Goal: Task Accomplishment & Management: Use online tool/utility

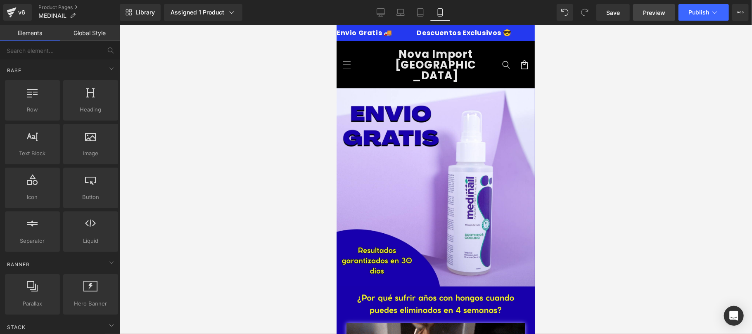
click at [661, 12] on span "Preview" at bounding box center [654, 12] width 22 height 9
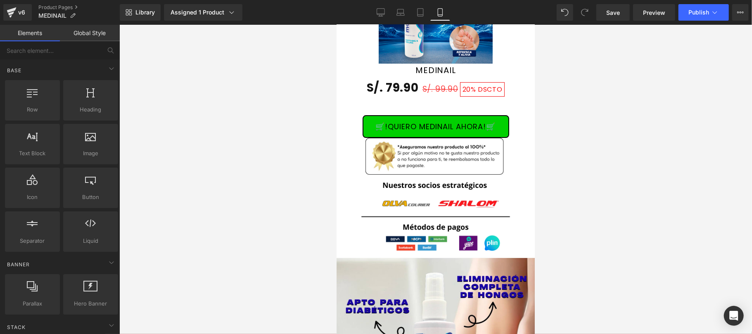
scroll to position [1910, 0]
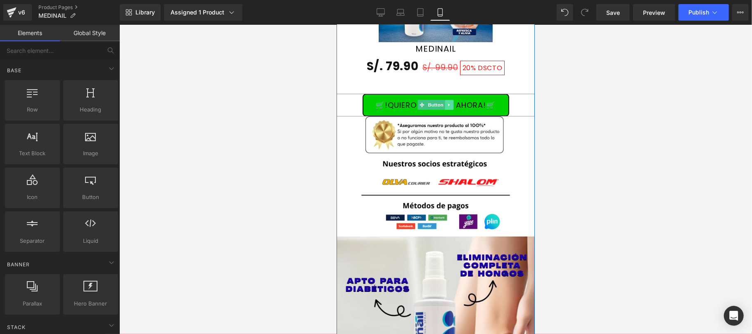
click at [447, 102] on icon at bounding box center [449, 104] width 5 height 5
click at [442, 102] on icon at bounding box center [444, 104] width 5 height 5
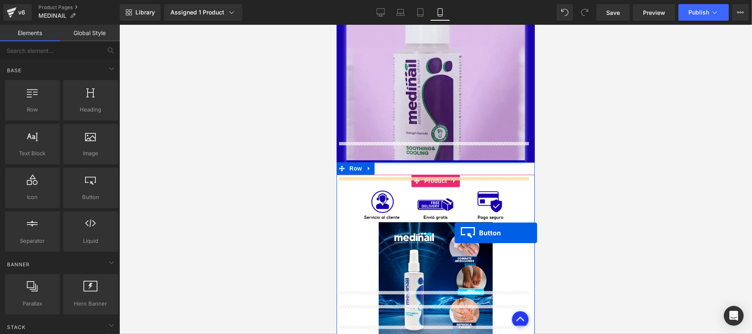
scroll to position [2203, 0]
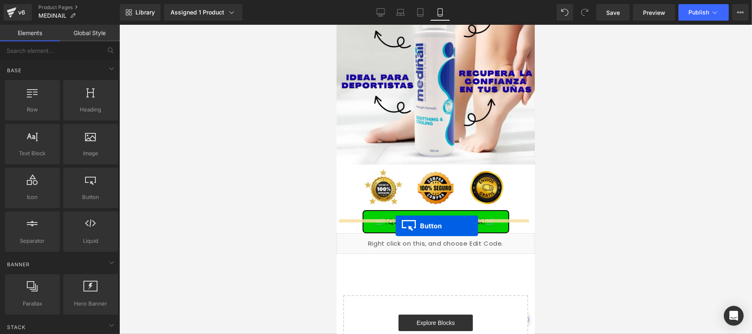
drag, startPoint x: 415, startPoint y: 119, endPoint x: 395, endPoint y: 225, distance: 108.4
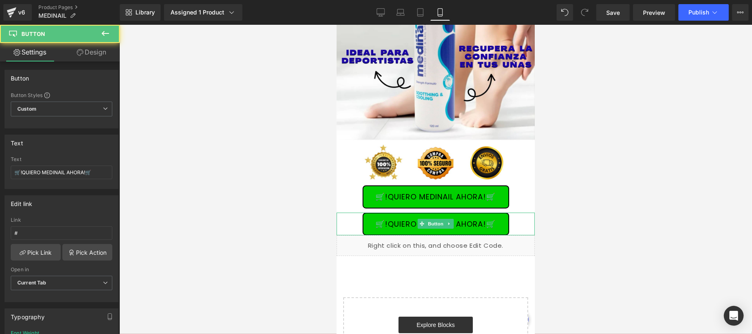
scroll to position [2179, 0]
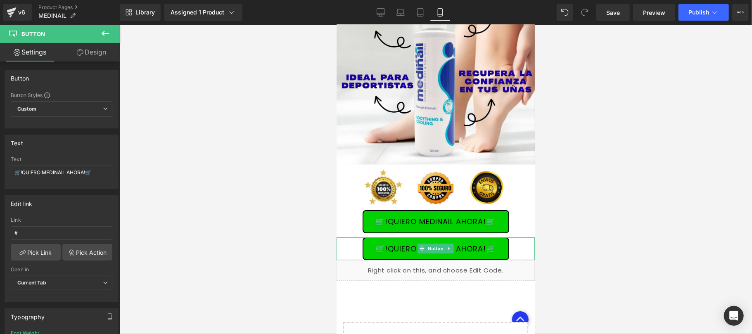
click at [452, 243] on link at bounding box center [449, 248] width 9 height 10
click at [451, 246] on icon at bounding box center [449, 248] width 5 height 5
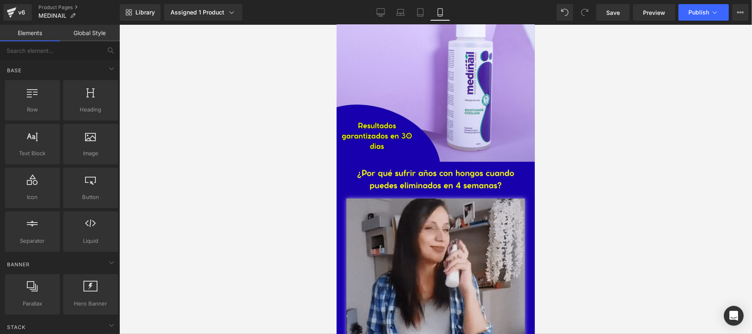
scroll to position [147, 0]
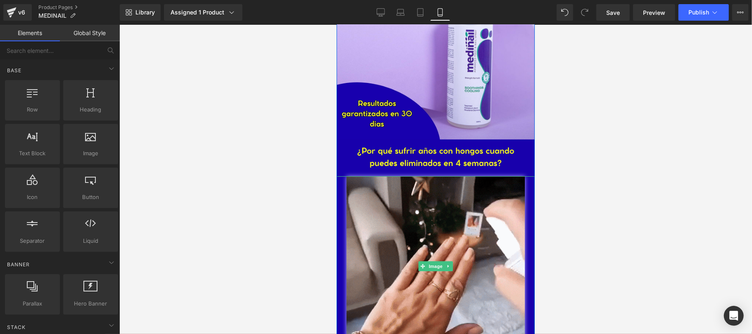
click at [340, 214] on div at bounding box center [435, 266] width 198 height 181
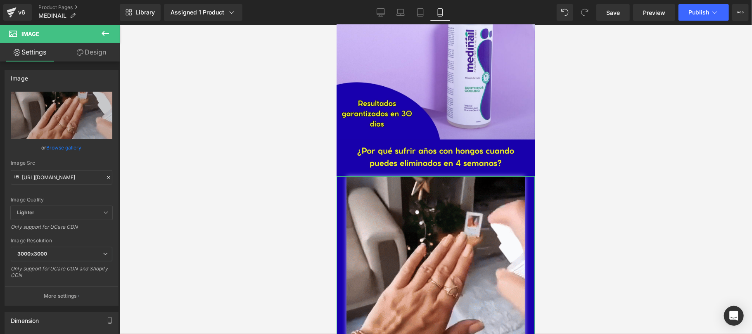
click at [98, 53] on link "Design" at bounding box center [92, 52] width 60 height 19
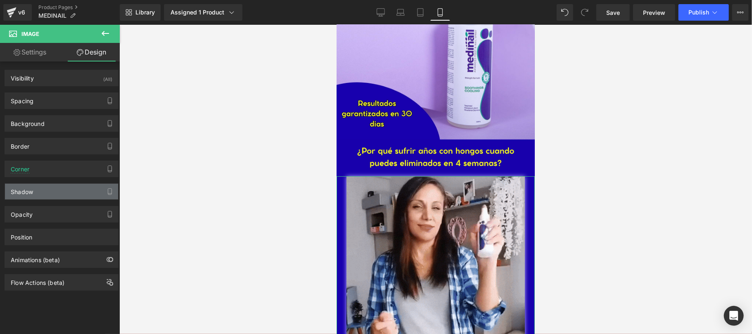
type input "#b8adff"
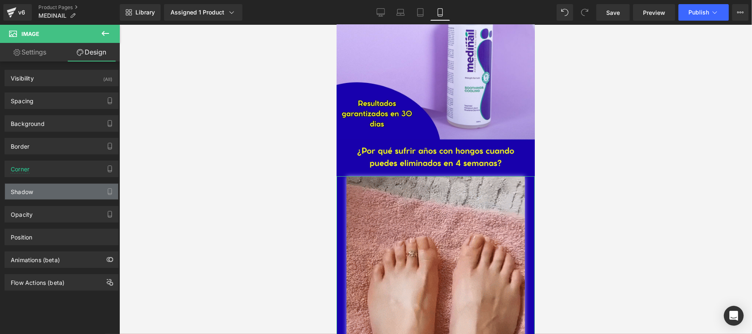
type input "100"
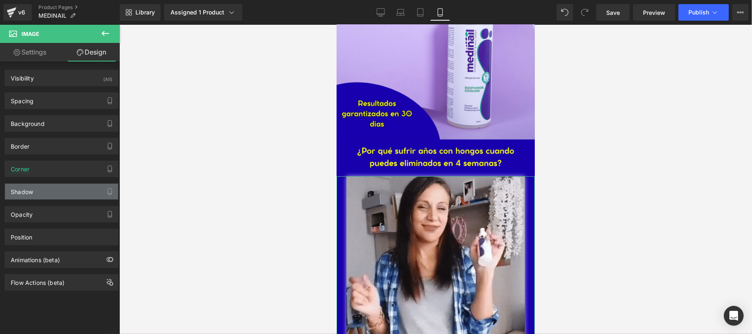
click at [57, 199] on div "Shadow" at bounding box center [61, 192] width 113 height 16
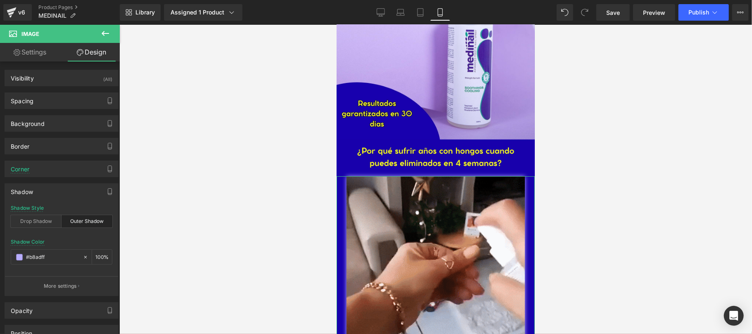
drag, startPoint x: 20, startPoint y: 260, endPoint x: 124, endPoint y: 265, distance: 103.8
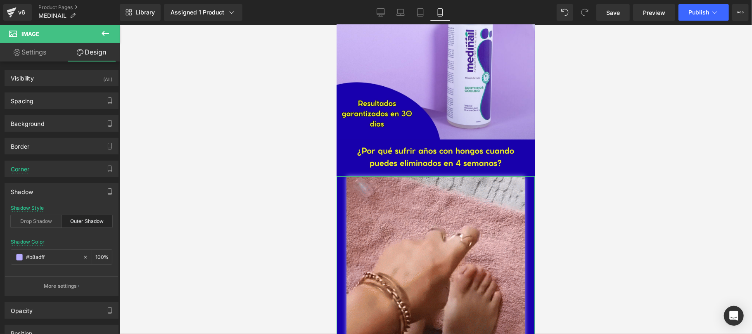
click at [20, 259] on span at bounding box center [19, 257] width 7 height 7
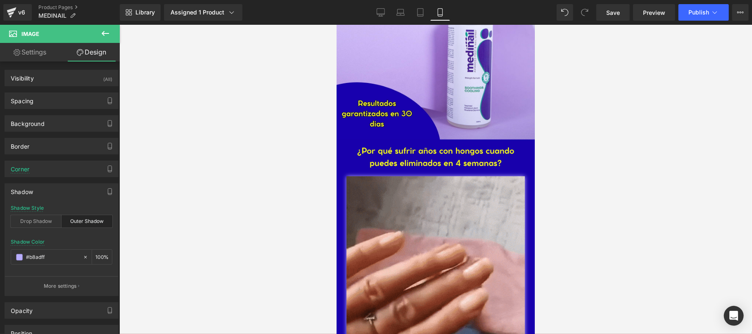
click at [187, 225] on div at bounding box center [435, 179] width 633 height 309
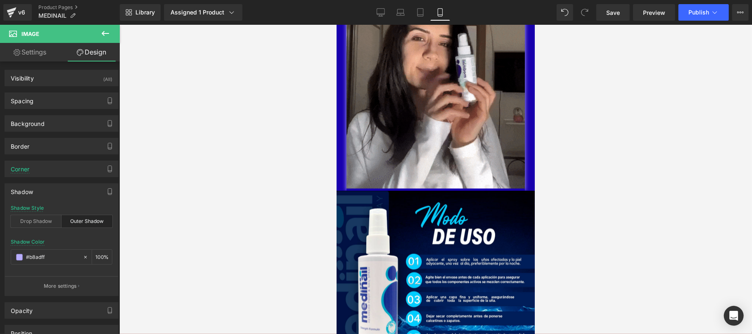
scroll to position [734, 0]
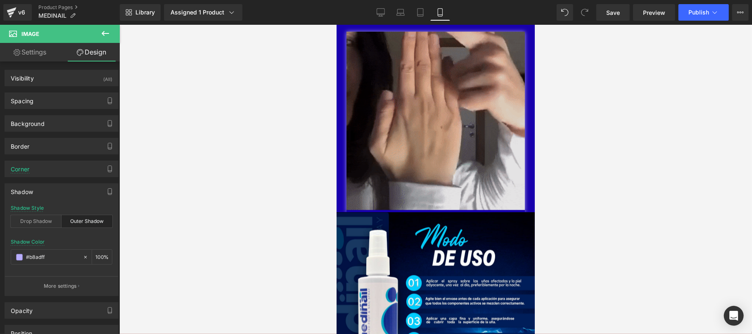
click at [470, 158] on img at bounding box center [435, 121] width 178 height 181
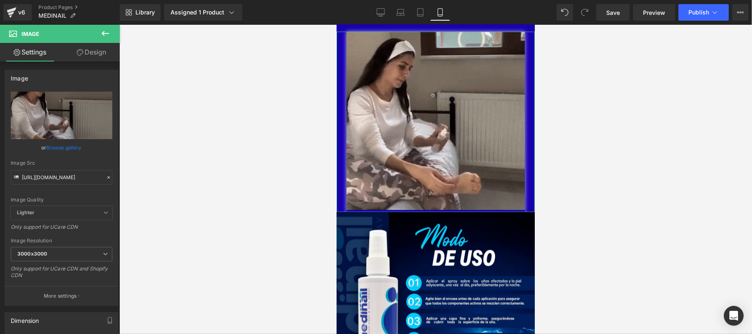
click at [93, 57] on link "Design" at bounding box center [92, 52] width 60 height 19
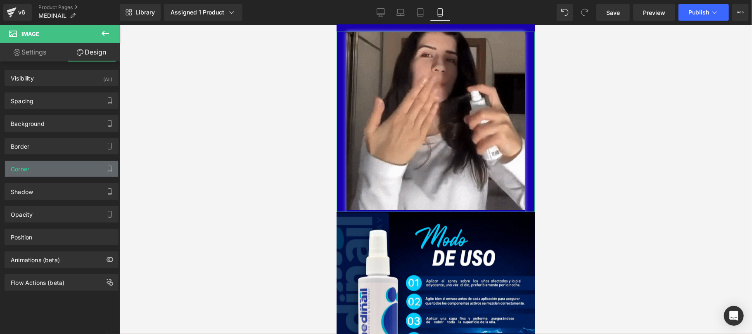
type input "0"
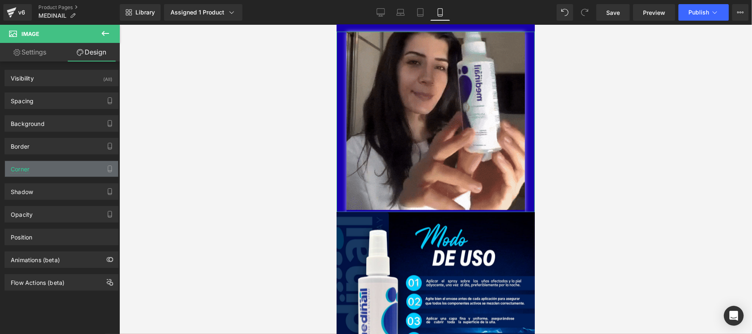
type input "0"
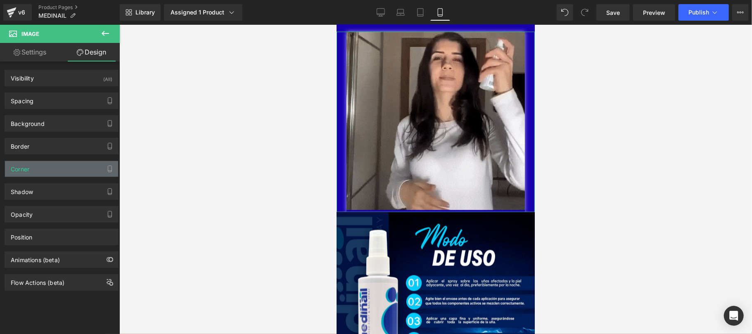
type input "0"
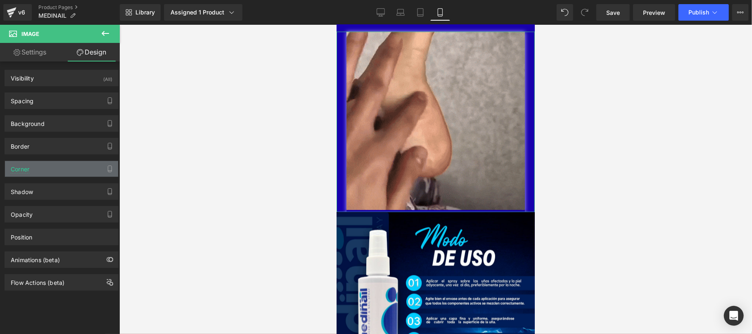
type input "0"
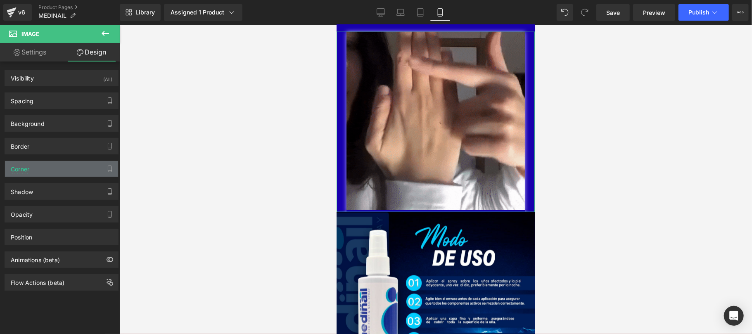
type input "0"
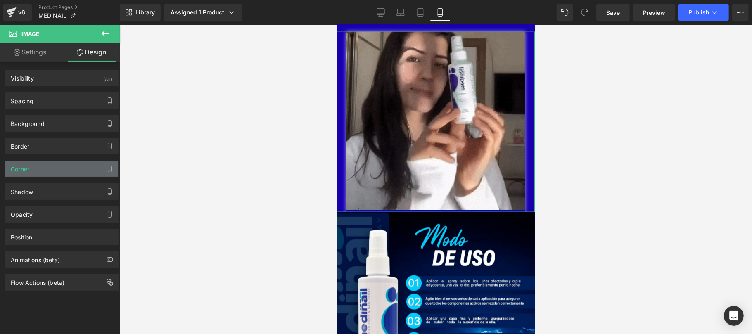
type input "0"
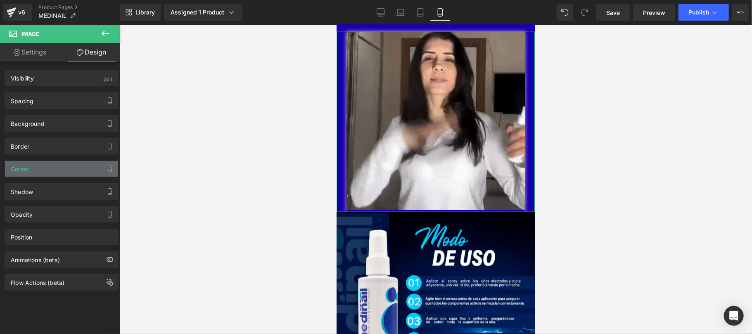
type input "5"
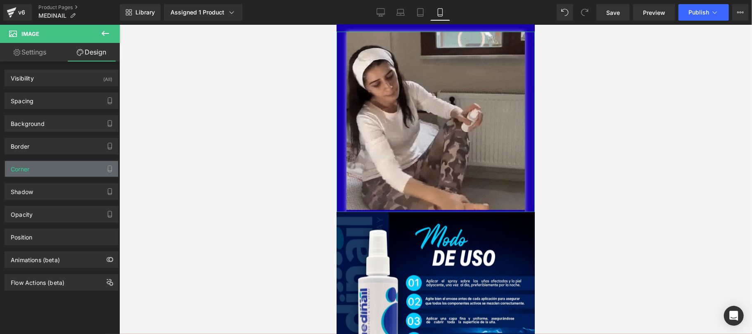
type input "0"
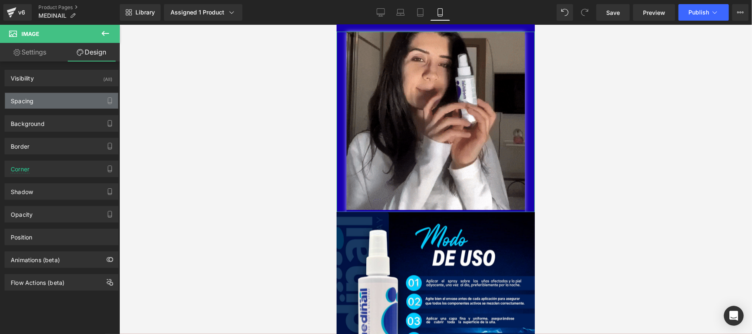
click at [66, 95] on div "Spacing" at bounding box center [61, 101] width 113 height 16
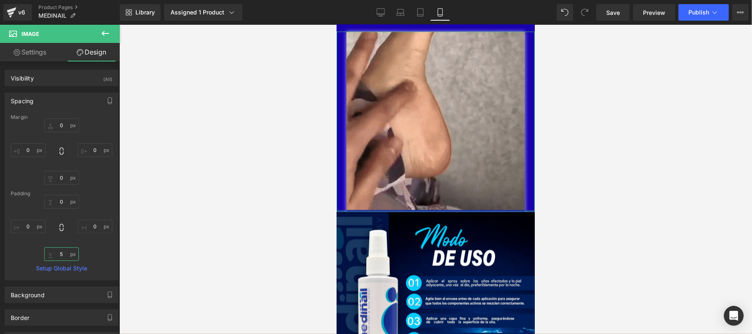
click at [64, 255] on input "5" at bounding box center [61, 254] width 35 height 14
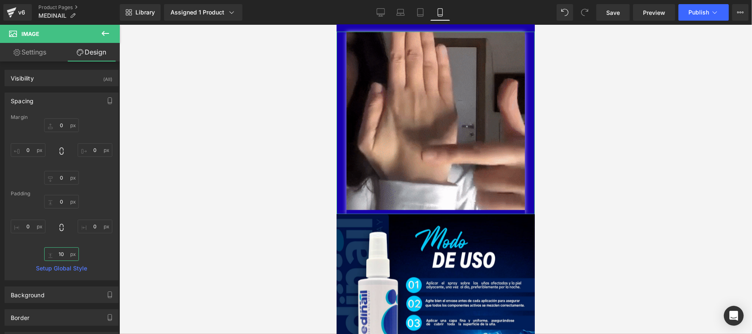
type input "1"
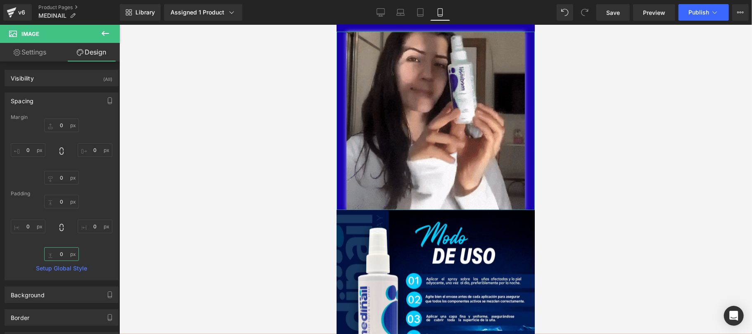
type input "5"
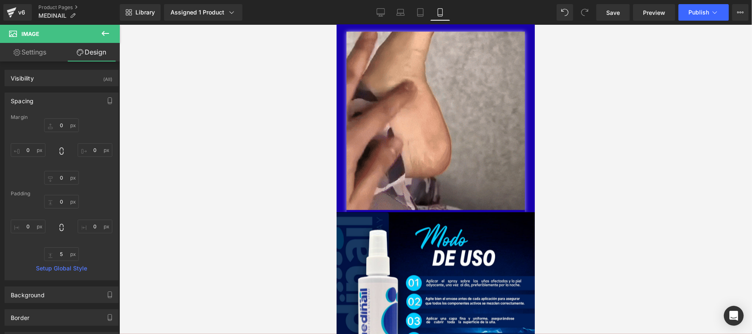
click at [190, 221] on div at bounding box center [435, 179] width 633 height 309
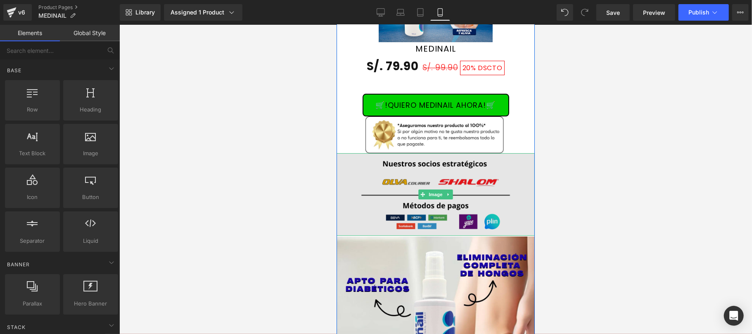
scroll to position [1763, 0]
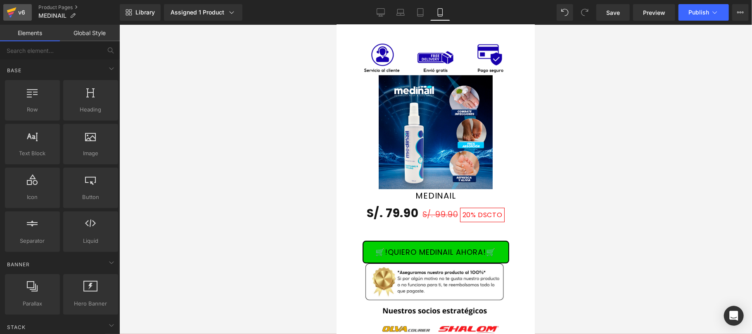
click at [22, 14] on div "v6" at bounding box center [22, 12] width 10 height 11
click at [614, 15] on span "Save" at bounding box center [614, 12] width 14 height 9
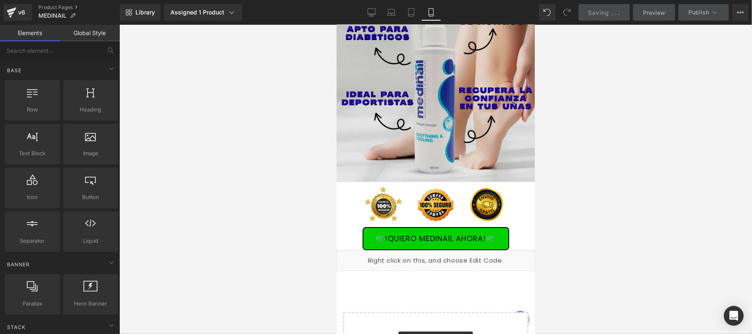
scroll to position [2203, 0]
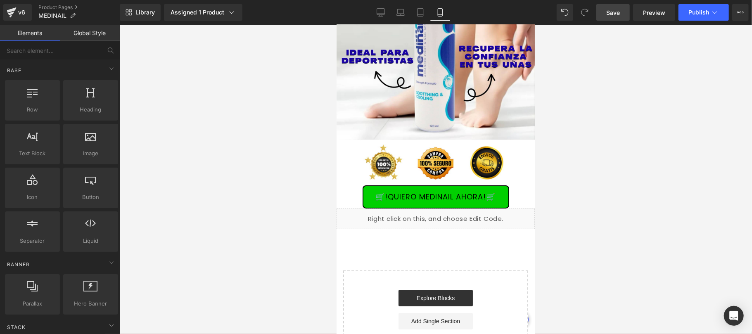
drag, startPoint x: 20, startPoint y: 17, endPoint x: 297, endPoint y: 58, distance: 280.6
click at [20, 17] on div "v6" at bounding box center [22, 12] width 10 height 11
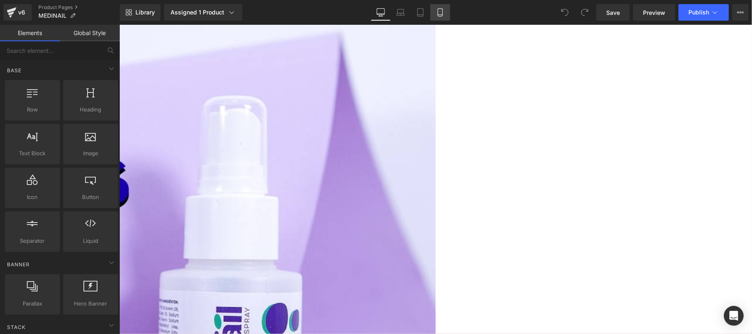
click at [447, 17] on link "Mobile" at bounding box center [441, 12] width 20 height 17
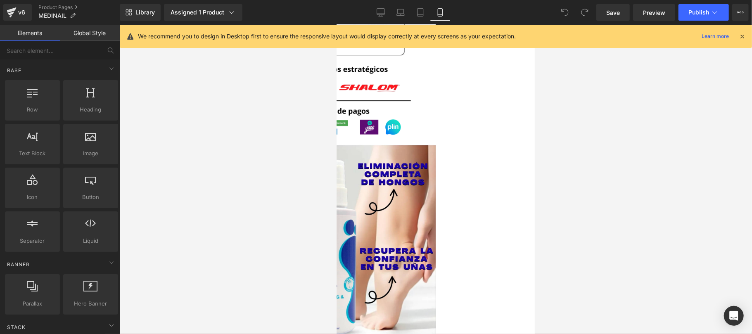
scroll to position [2056, 0]
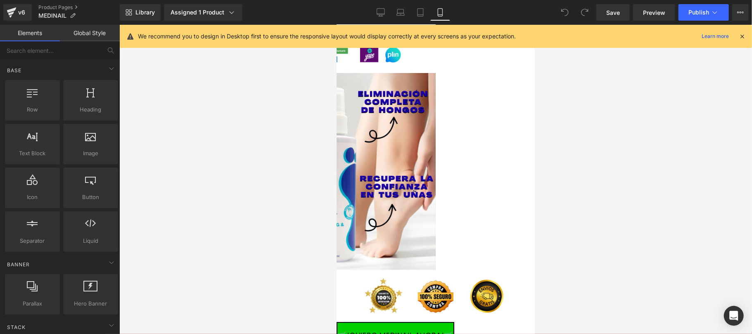
click at [435, 167] on img at bounding box center [336, 171] width 198 height 198
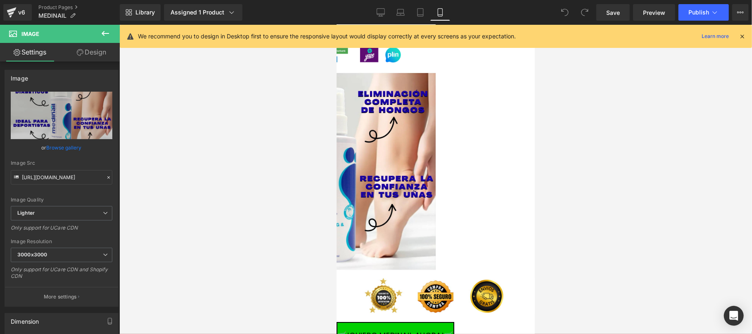
click at [99, 51] on link "Design" at bounding box center [92, 52] width 60 height 19
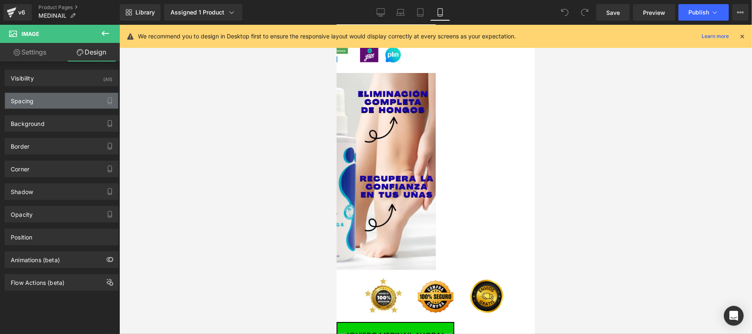
type input "0"
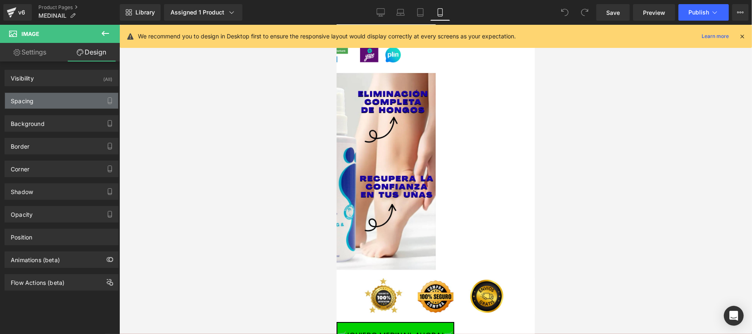
type input "0"
click at [65, 106] on div "Spacing" at bounding box center [61, 101] width 113 height 16
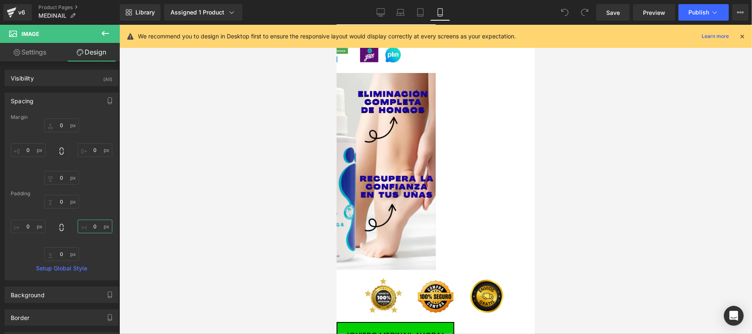
click at [98, 230] on input "0" at bounding box center [95, 227] width 35 height 14
type input "3"
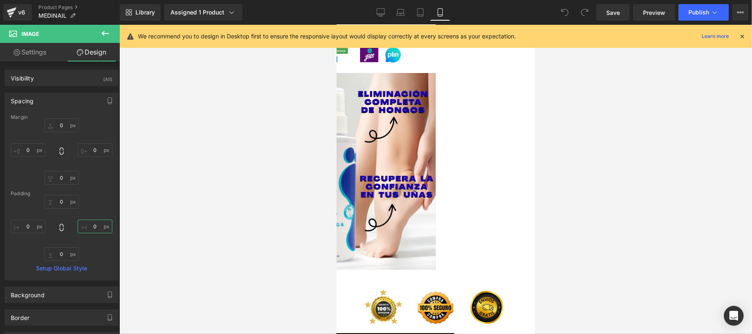
type input "5"
type input "7"
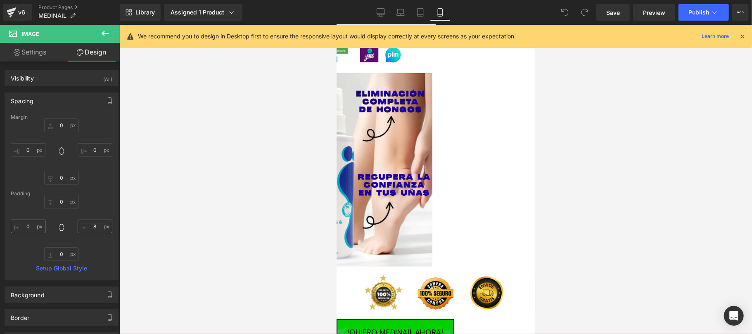
type input "8"
click at [18, 226] on input "0" at bounding box center [28, 227] width 35 height 14
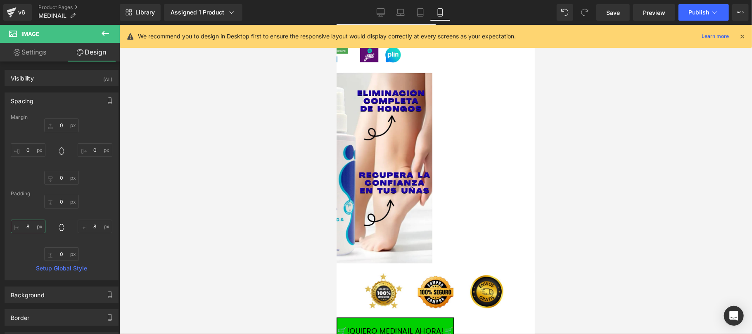
type input "8"
click at [745, 36] on icon at bounding box center [742, 36] width 7 height 7
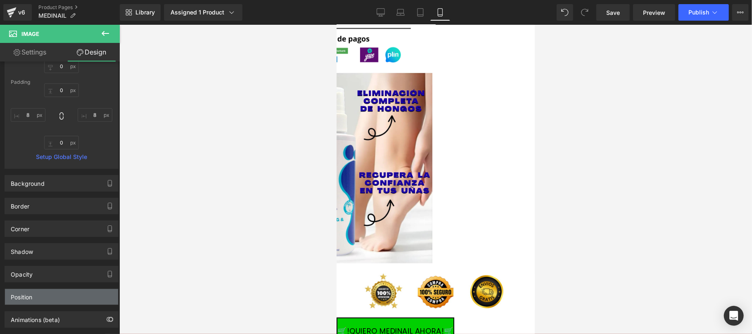
scroll to position [147, 0]
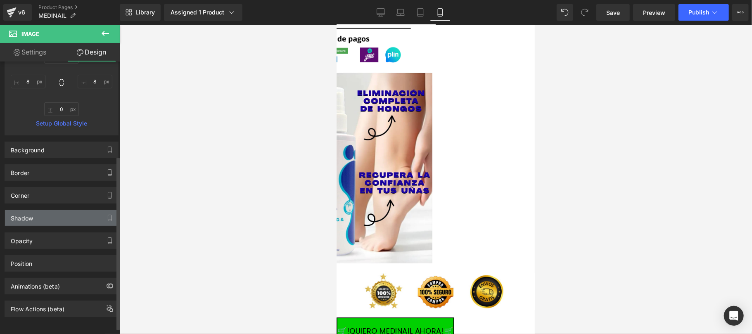
click at [59, 212] on div "Shadow" at bounding box center [61, 218] width 113 height 16
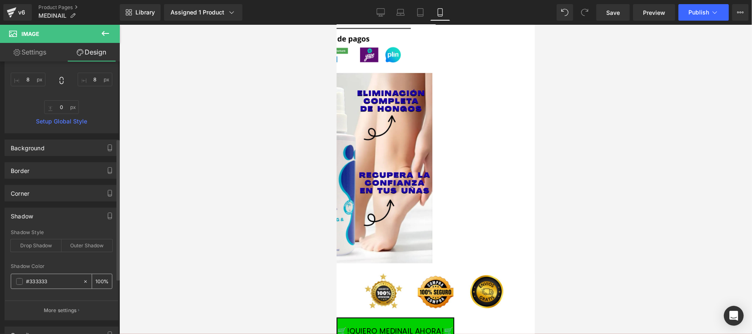
click at [19, 285] on span at bounding box center [19, 281] width 7 height 7
click at [435, 169] on img at bounding box center [336, 168] width 198 height 192
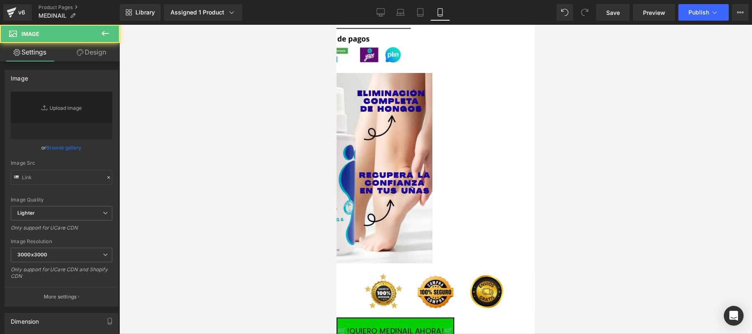
type input "[URL][DOMAIN_NAME]"
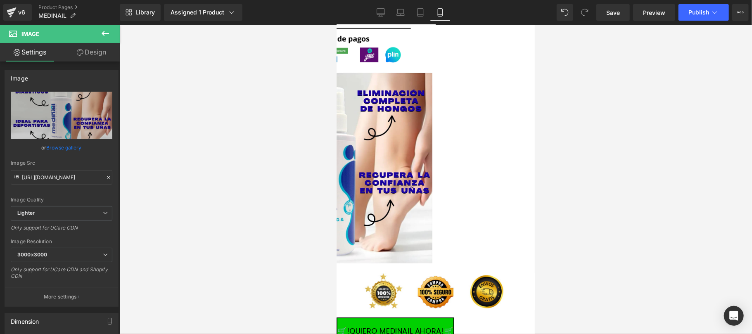
drag, startPoint x: 95, startPoint y: 60, endPoint x: 50, endPoint y: 245, distance: 190.1
click at [95, 60] on link "Design" at bounding box center [92, 52] width 60 height 19
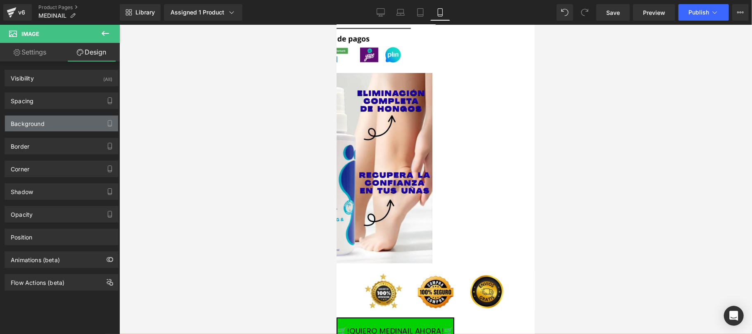
click at [72, 126] on div "Background" at bounding box center [61, 124] width 113 height 16
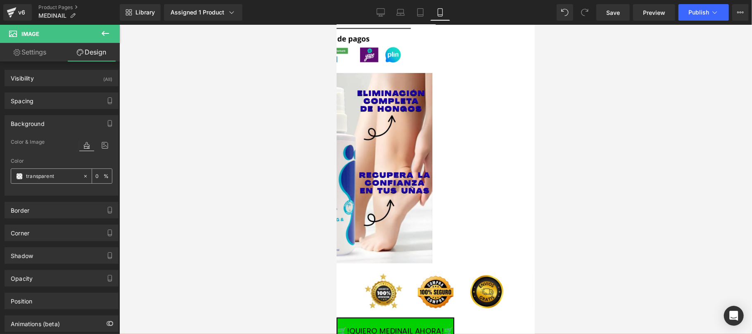
click at [22, 174] on span at bounding box center [19, 176] width 7 height 7
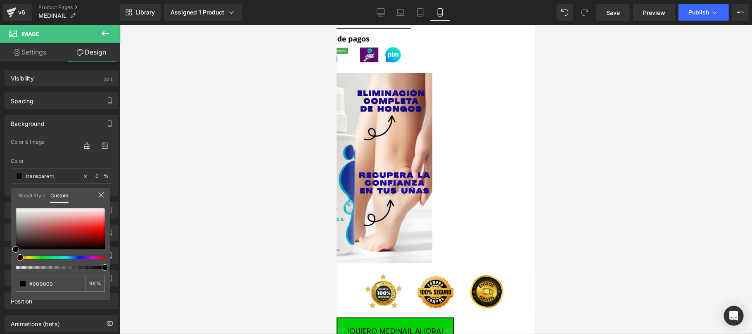
type input "#000000"
type input "100"
type input "#000000"
type input "100"
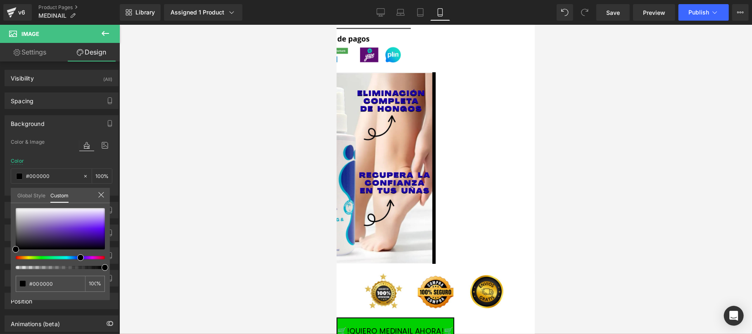
drag, startPoint x: 17, startPoint y: 260, endPoint x: 79, endPoint y: 258, distance: 62.0
click at [79, 258] on span at bounding box center [80, 258] width 7 height 7
type input "#09080b"
type input "#271d38"
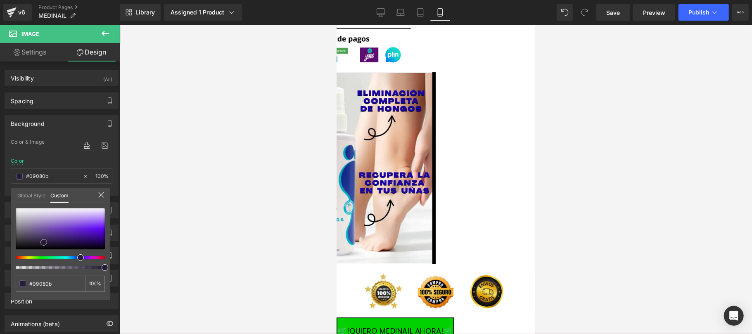
type input "#271d38"
type input "#5325a1"
type input "#5a18cd"
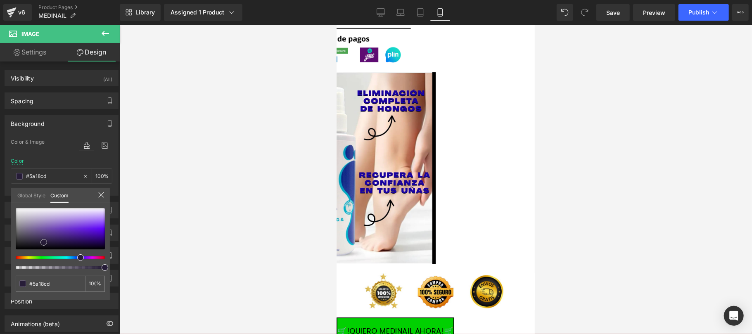
type input "#5c10de"
type input "#5c0fe0"
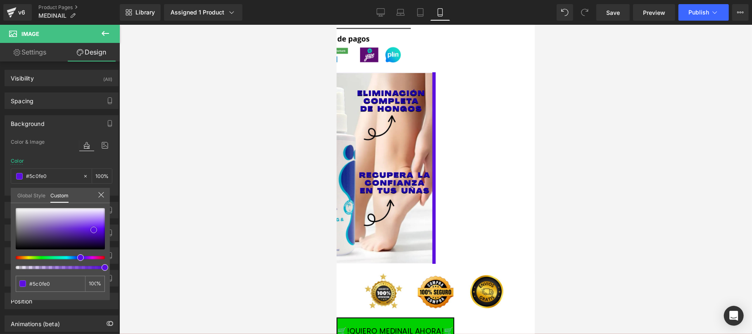
type input "#570cd8"
type input "#540ad6"
type input "#4e06ca"
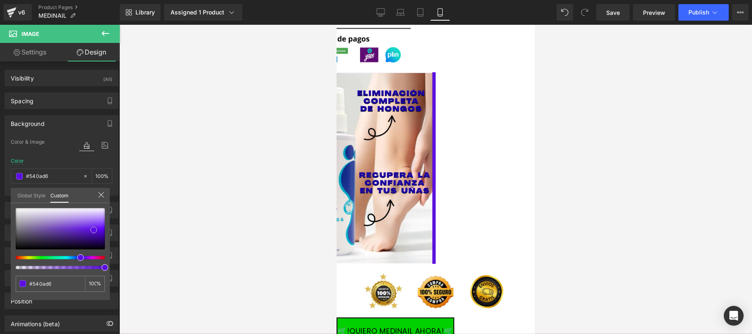
type input "#4e06ca"
type input "#4c05c6"
type input "#4902c3"
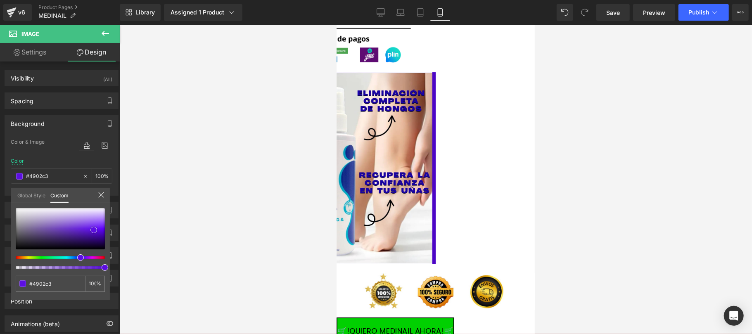
type input "#4500bc"
drag, startPoint x: 15, startPoint y: 247, endPoint x: 135, endPoint y: 231, distance: 120.4
click at [135, 231] on div "You are previewing how the will restyle your page. You can not edit Elements in…" at bounding box center [376, 174] width 752 height 348
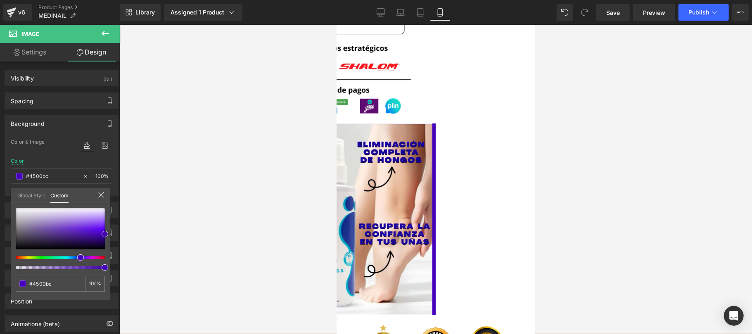
scroll to position [2022, 0]
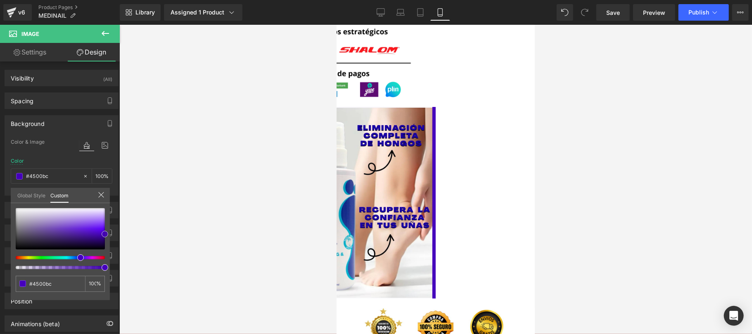
type input "#4100b2"
type input "#380098"
type input "#2b0173"
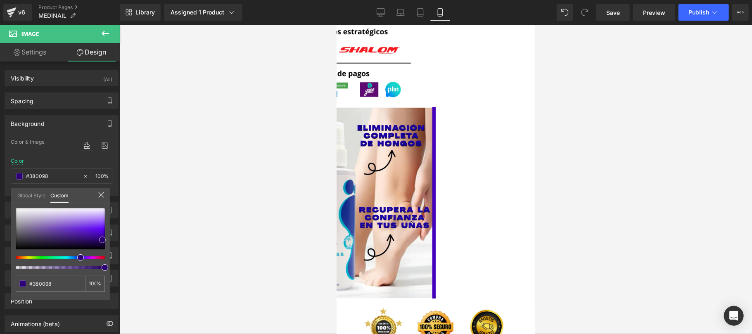
type input "#2b0173"
type input "#21005a"
type input "#180041"
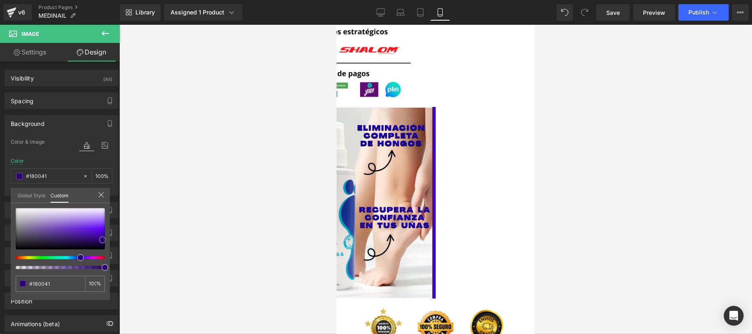
type input "#120131"
type input "#10002d"
type input "#0b011d"
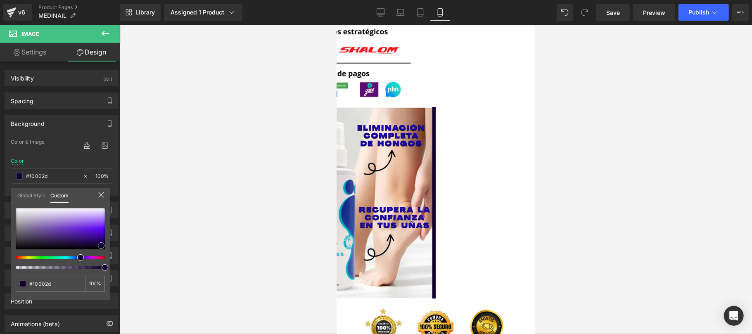
type input "#0b011d"
type input "#150d25"
type input "#201f22"
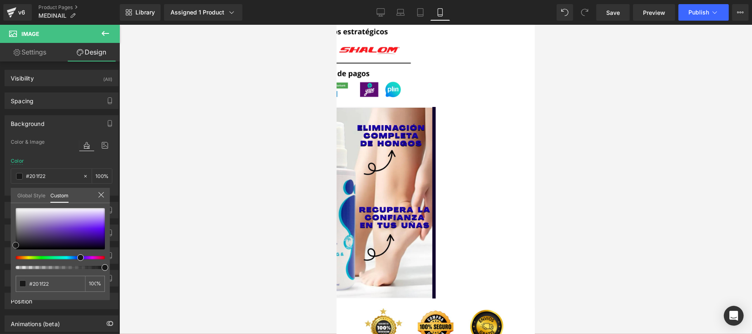
type input "#191919"
type input "#0c0c0c"
type input "#020202"
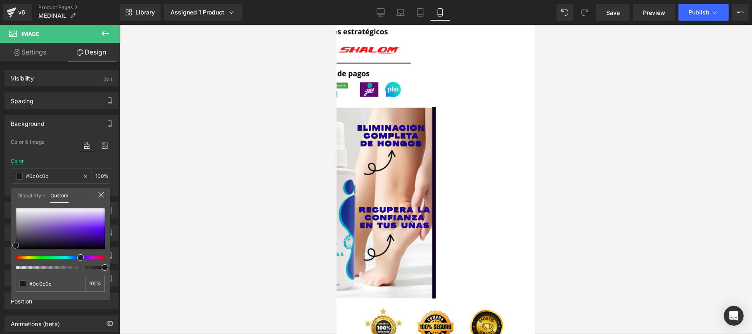
type input "#020202"
type input "#000000"
drag, startPoint x: 103, startPoint y: 238, endPoint x: 0, endPoint y: 259, distance: 105.0
click at [0, 196] on div "Background Color & Image color rgba(0, 0, 0, 1) Color #000000 100 % Image Repla…" at bounding box center [62, 152] width 124 height 87
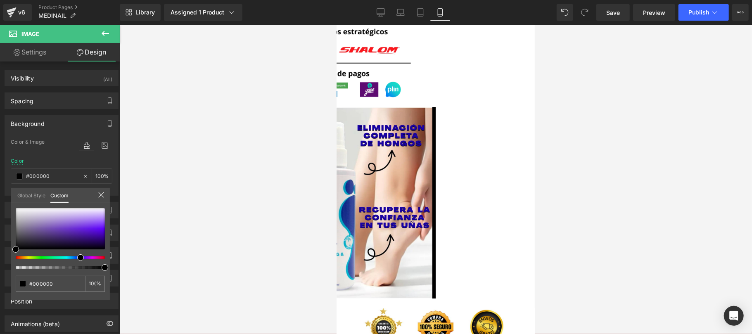
drag, startPoint x: 43, startPoint y: 196, endPoint x: 54, endPoint y: 205, distance: 14.3
click at [42, 196] on link "Global Style" at bounding box center [31, 195] width 28 height 14
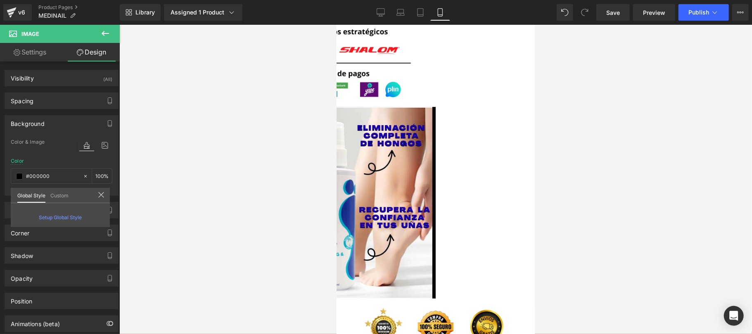
click at [107, 190] on div "Global Style Custom" at bounding box center [60, 195] width 99 height 15
click at [100, 193] on icon at bounding box center [101, 195] width 7 height 7
click at [83, 173] on div at bounding box center [88, 176] width 10 height 14
type input "none"
type input "0"
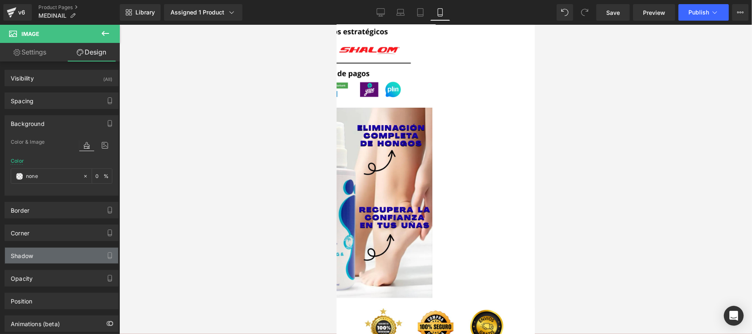
click at [74, 257] on div "Shadow" at bounding box center [61, 256] width 113 height 16
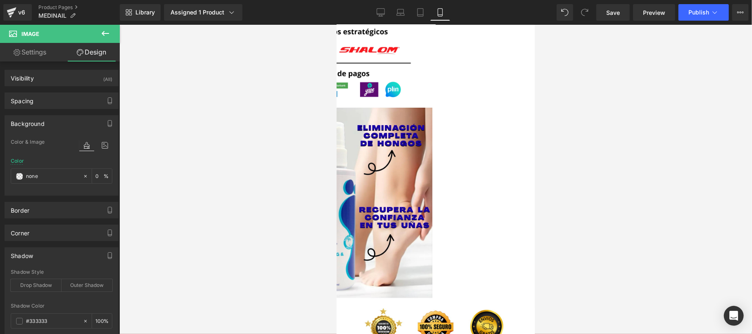
scroll to position [145, 0]
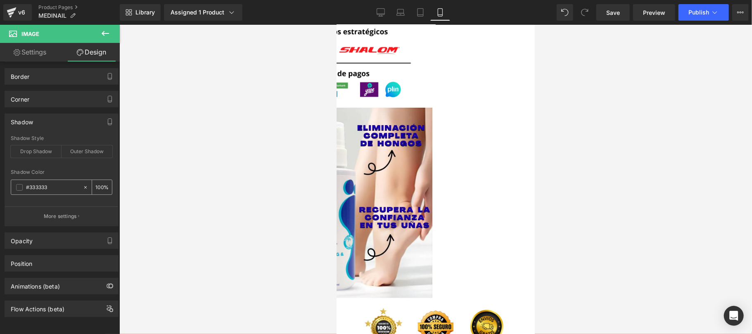
click at [15, 180] on div "#333333" at bounding box center [46, 187] width 71 height 14
click at [19, 184] on span at bounding box center [19, 187] width 7 height 7
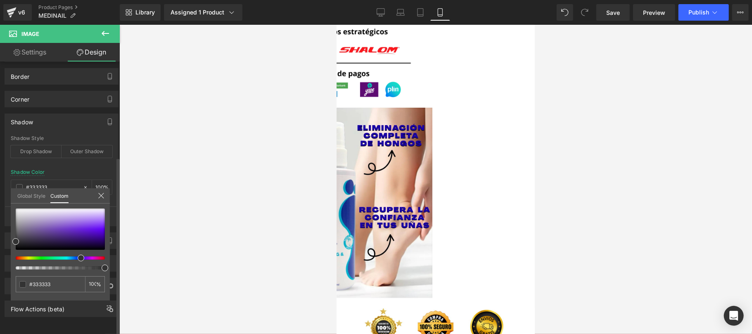
drag, startPoint x: 16, startPoint y: 259, endPoint x: 78, endPoint y: 263, distance: 62.5
click at [78, 263] on div at bounding box center [60, 239] width 89 height 61
type input "#27272a"
type input "#1c1c2a"
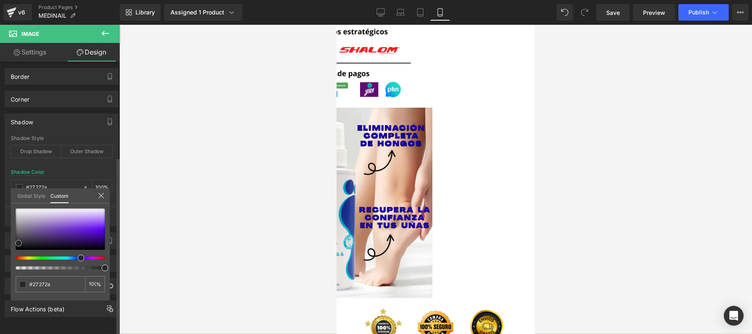
type input "#1c1c2a"
type input "#17173f"
type input "#111145"
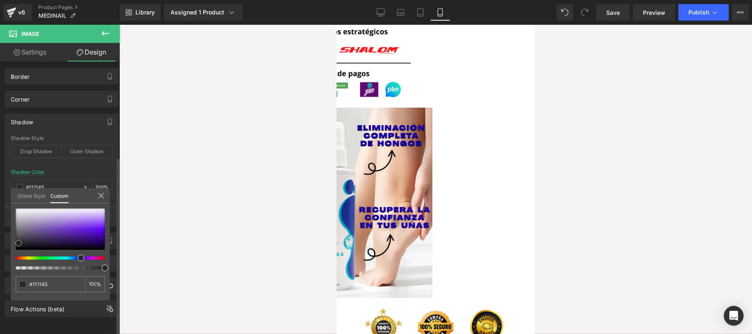
type input "#0d0d49"
type input "#0b0b4b"
type input "#09094c"
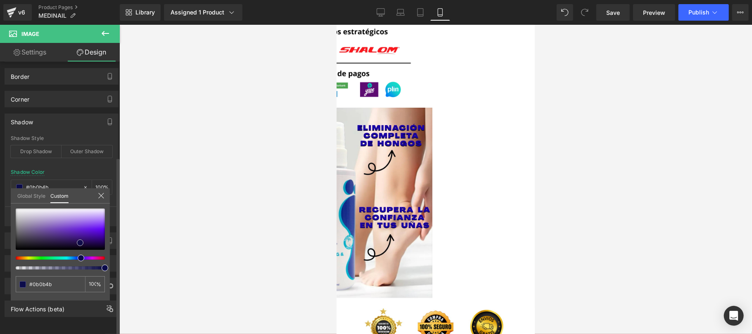
type input "#09094c"
type input "#09094d"
type input "#08084e"
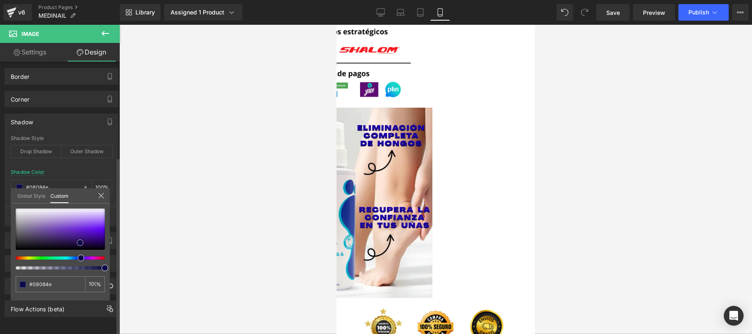
type input "#06064f"
type input "#050560"
type input "#03036c"
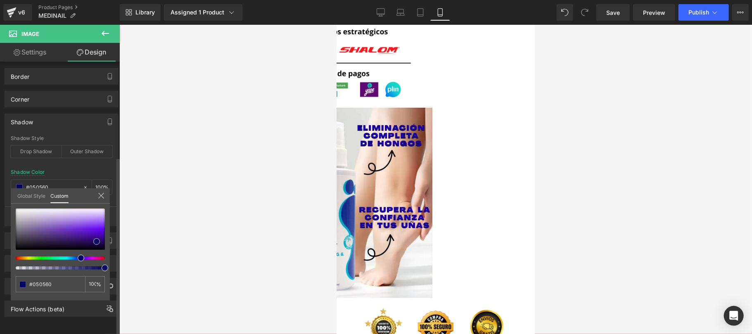
type input "#03036c"
type input "#010183"
type input "#000099"
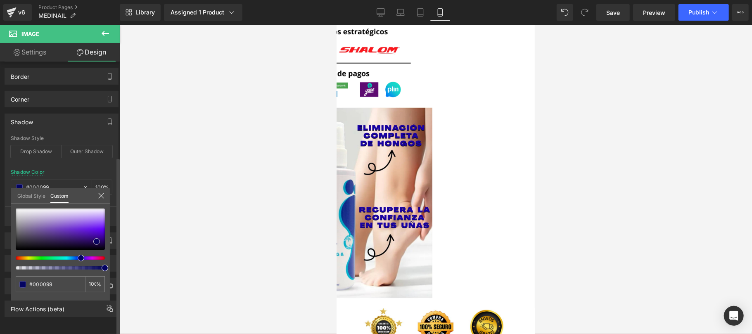
type input "#0000a8"
type input "#0000bc"
type input "#0000cc"
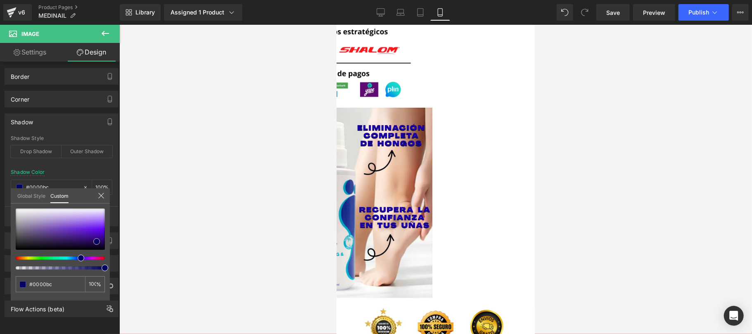
type input "#0000cc"
type input "#0000d1"
type input "#0000e0"
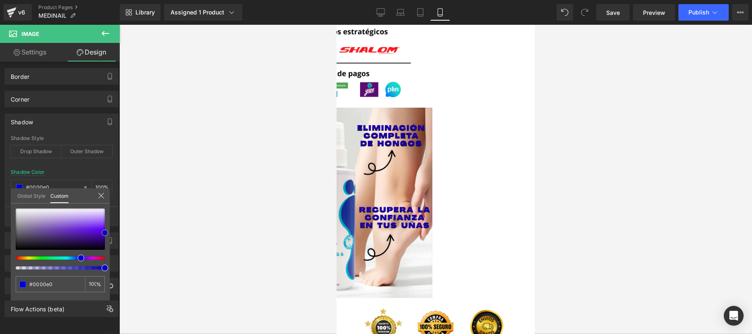
drag, startPoint x: 20, startPoint y: 242, endPoint x: 138, endPoint y: 230, distance: 118.4
click at [137, 231] on div "You are previewing how the will restyle your page. You can not edit Elements in…" at bounding box center [376, 174] width 752 height 348
click at [98, 197] on icon at bounding box center [101, 196] width 7 height 7
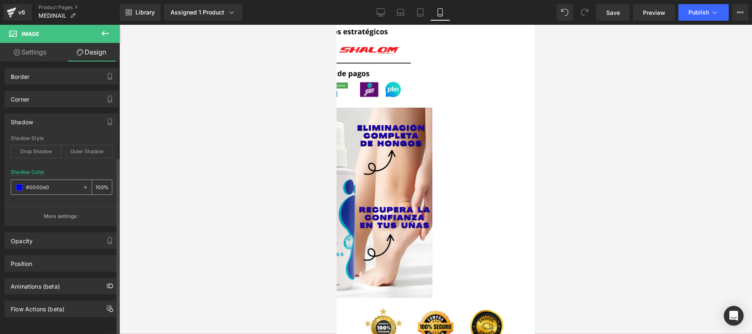
click at [83, 185] on icon at bounding box center [86, 188] width 6 height 6
type input "none"
type input "0"
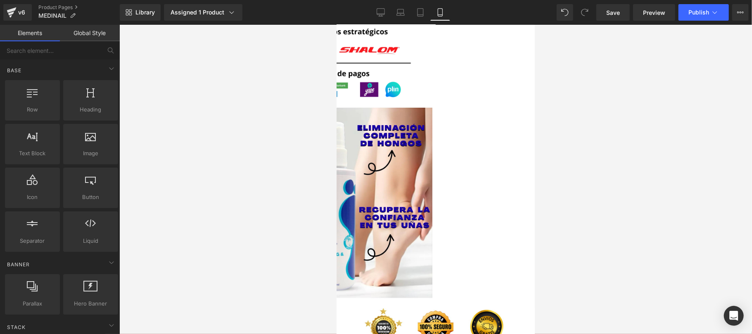
click at [155, 167] on div at bounding box center [435, 179] width 633 height 309
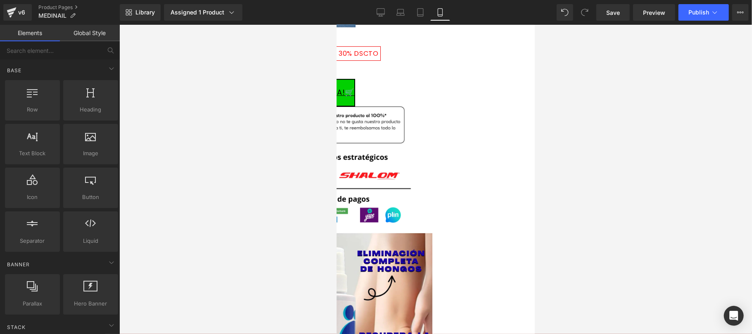
scroll to position [1875, 0]
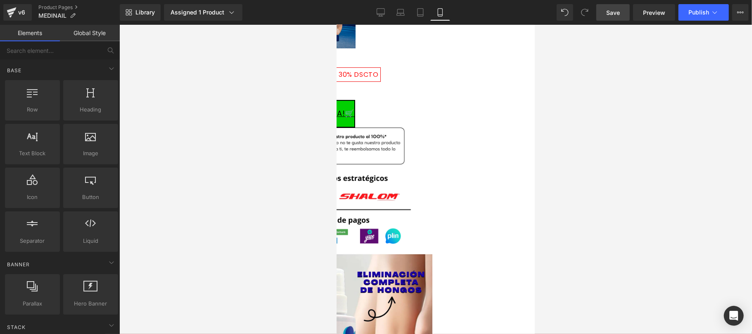
click at [615, 14] on span "Save" at bounding box center [614, 12] width 14 height 9
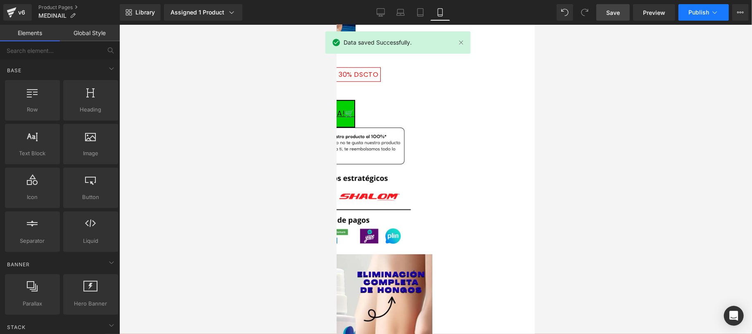
click at [695, 17] on button "Publish" at bounding box center [704, 12] width 50 height 17
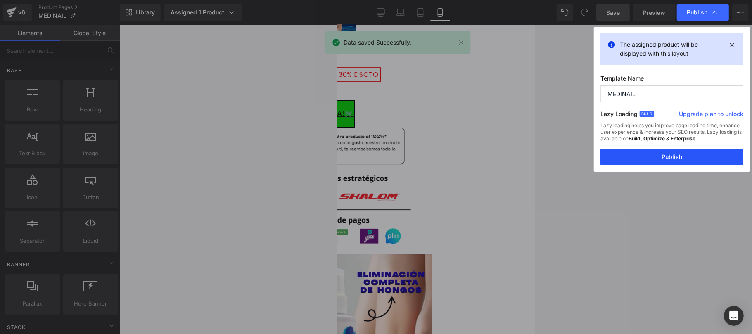
click at [643, 158] on button "Publish" at bounding box center [672, 157] width 143 height 17
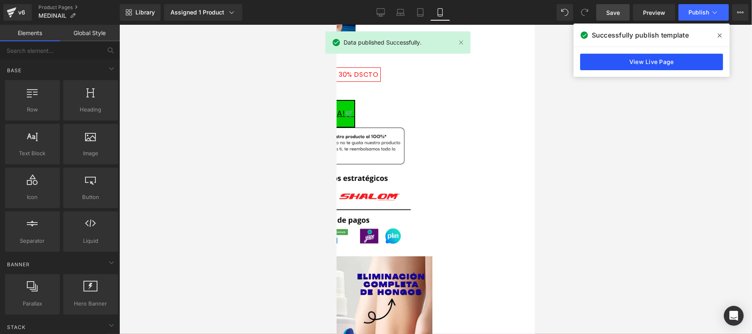
click at [663, 63] on link "View Live Page" at bounding box center [651, 62] width 143 height 17
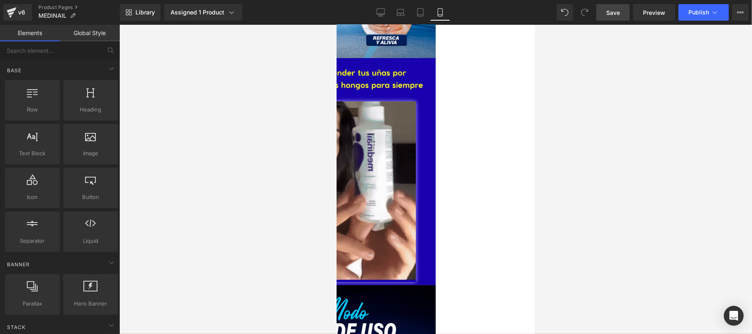
scroll to position [406, 0]
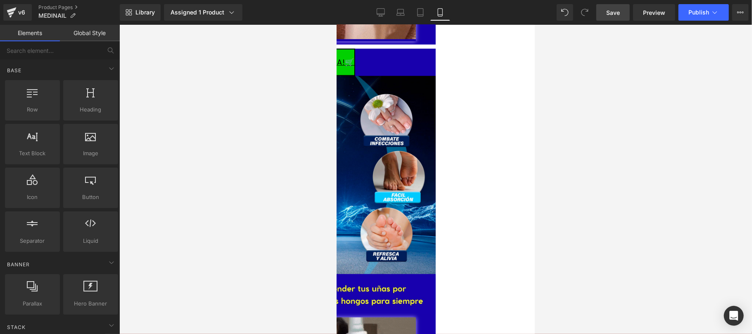
click at [420, 76] on div at bounding box center [336, 76] width 198 height 0
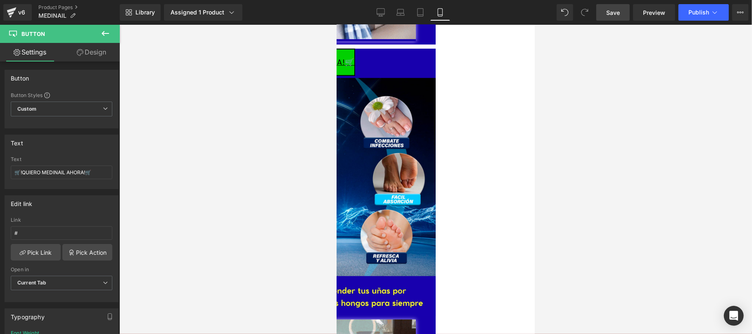
click at [93, 57] on link "Design" at bounding box center [92, 52] width 60 height 19
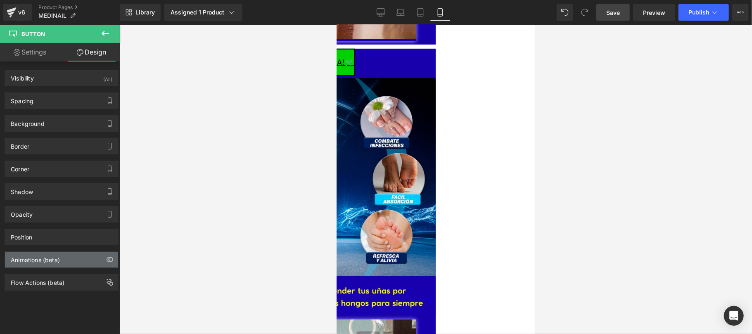
click at [55, 255] on div "Animations (beta)" at bounding box center [35, 258] width 49 height 12
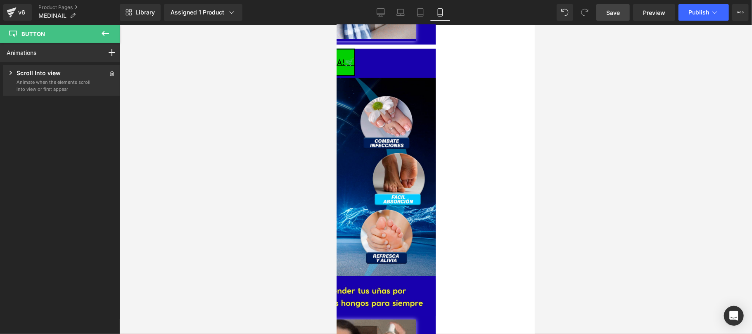
click at [29, 84] on p "Animate when the elements scroll into view or first appear" at bounding box center [54, 86] width 74 height 14
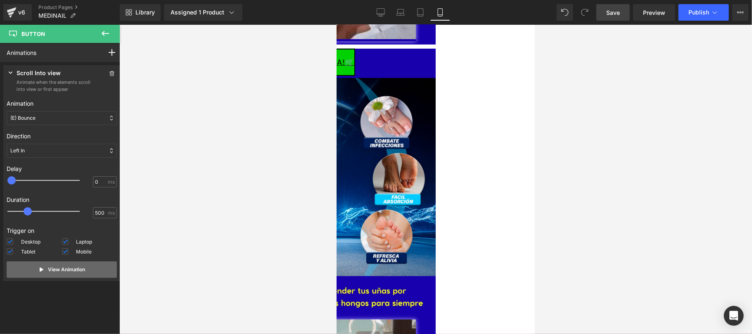
click at [64, 273] on p "View Animation" at bounding box center [66, 269] width 37 height 7
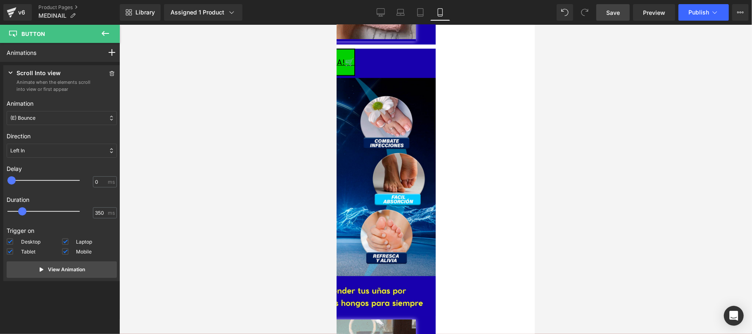
drag, startPoint x: 25, startPoint y: 212, endPoint x: 21, endPoint y: 213, distance: 4.6
click at [21, 213] on span at bounding box center [22, 211] width 8 height 8
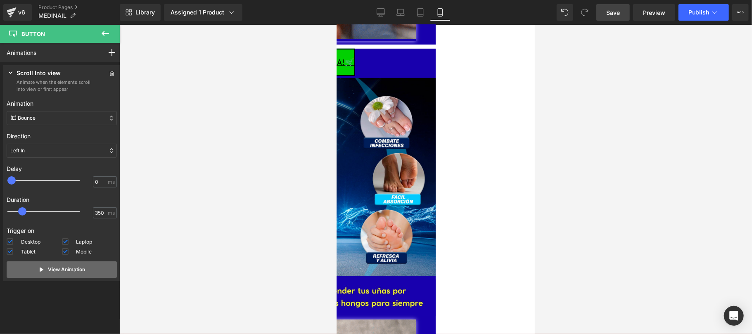
click at [59, 269] on p "View Animation" at bounding box center [66, 269] width 37 height 7
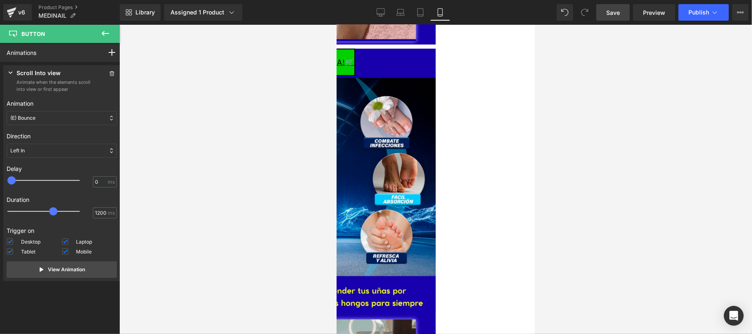
click at [55, 213] on div at bounding box center [49, 211] width 72 height 17
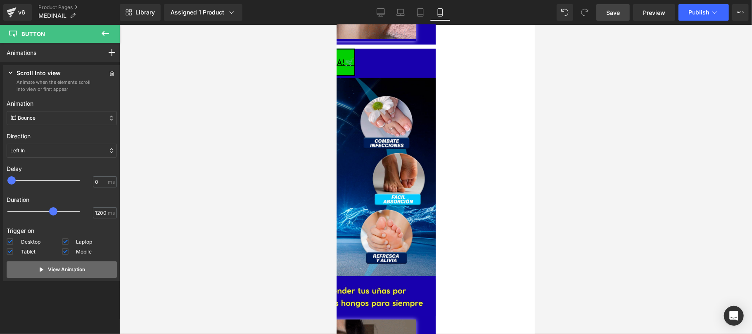
click at [68, 271] on p "View Animation" at bounding box center [66, 269] width 37 height 7
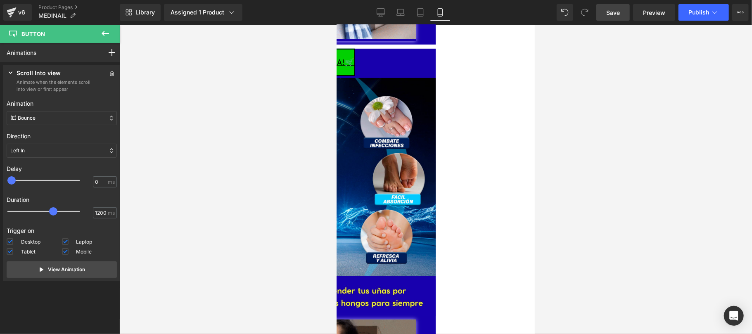
type input "600"
click at [32, 210] on div at bounding box center [49, 211] width 72 height 17
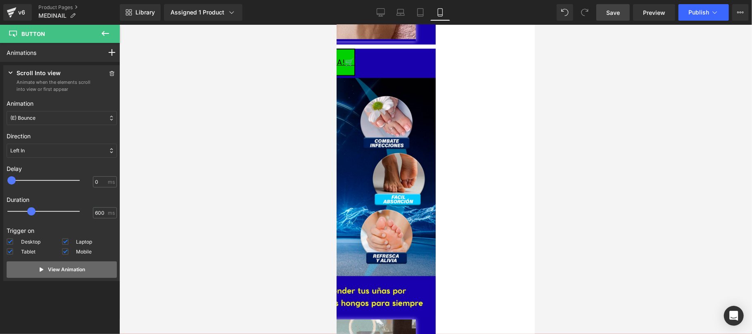
click at [76, 271] on p "View Animation" at bounding box center [66, 269] width 37 height 7
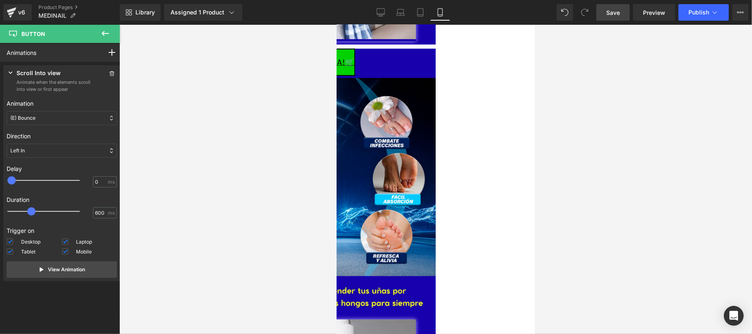
click at [60, 152] on div "Left In" at bounding box center [62, 151] width 110 height 14
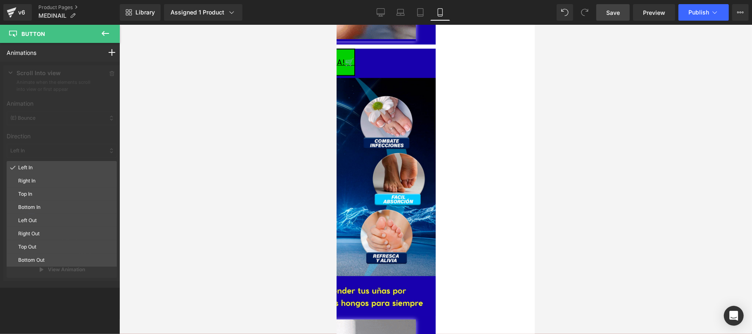
click at [60, 152] on div at bounding box center [62, 175] width 124 height 226
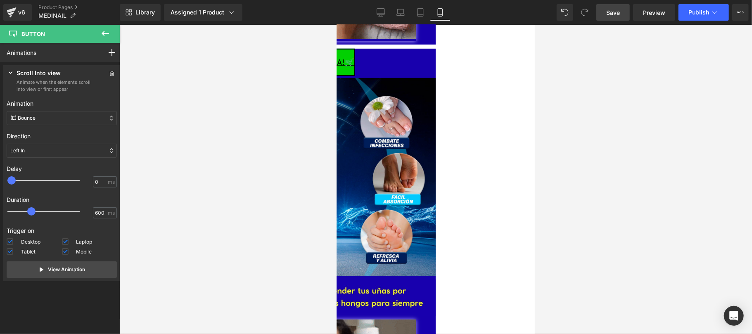
click at [74, 110] on div "Animation None Entrance Back (E) Bounce Fade Flip Jack In the box Zoom Slide St…" at bounding box center [62, 112] width 110 height 33
click at [72, 118] on div "(E) Bounce" at bounding box center [62, 118] width 110 height 14
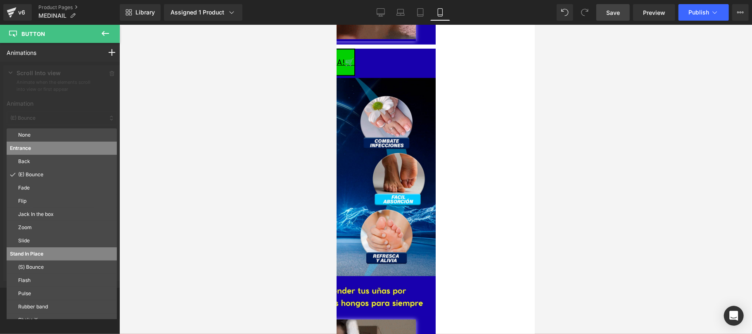
click at [72, 118] on div at bounding box center [62, 175] width 124 height 226
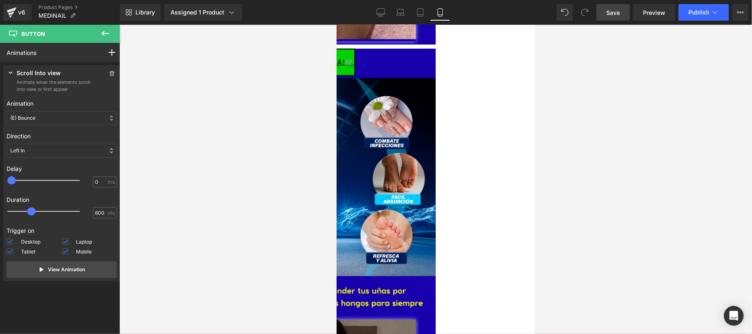
click at [100, 32] on button at bounding box center [105, 34] width 29 height 18
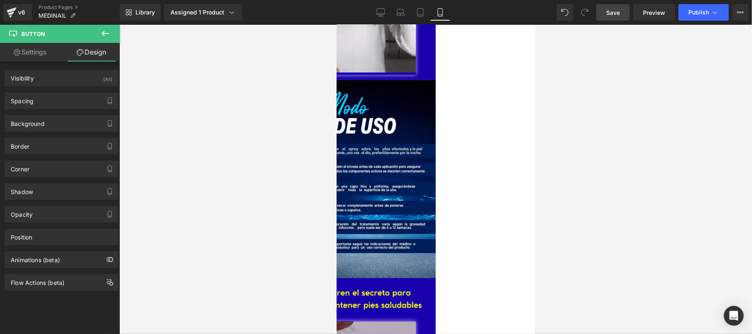
scroll to position [576, 0]
